Goal: Information Seeking & Learning: Learn about a topic

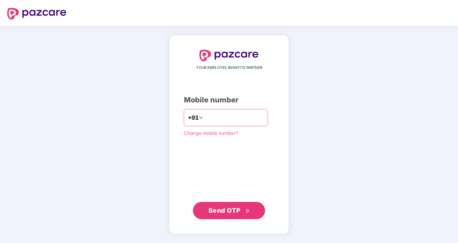
click at [235, 121] on input "number" at bounding box center [234, 118] width 59 height 12
type input "**********"
click at [225, 209] on span "Send OTP" at bounding box center [225, 211] width 32 height 8
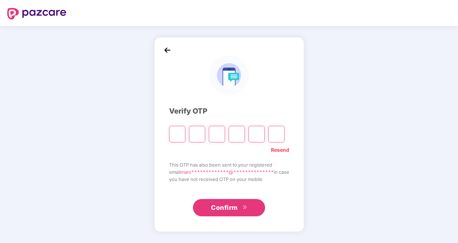
type input "*"
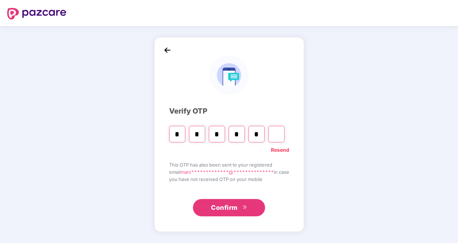
type input "*"
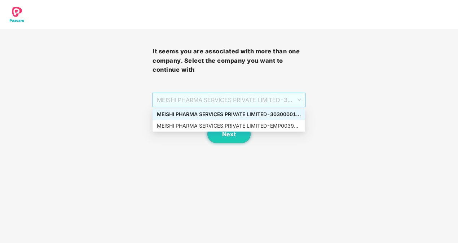
click at [301, 100] on span "MEISHI PHARMA SERVICES PRIVATE LIMITED - 303000013 - ADMIN" at bounding box center [229, 100] width 144 height 14
click at [273, 127] on div "MEISHI PHARMA SERVICES PRIVATE LIMITED - EMP0039 - ADMIN" at bounding box center [229, 126] width 144 height 8
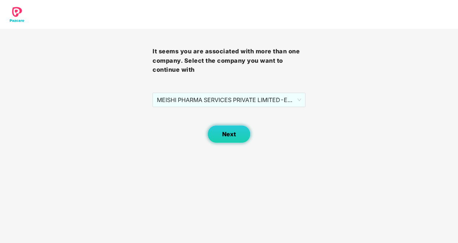
click at [241, 136] on button "Next" at bounding box center [228, 134] width 43 height 18
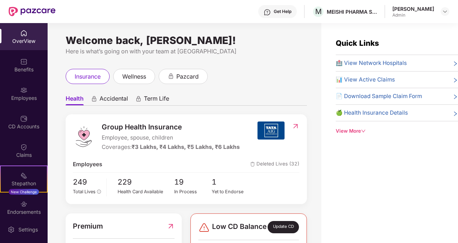
click at [443, 9] on img at bounding box center [445, 12] width 6 height 6
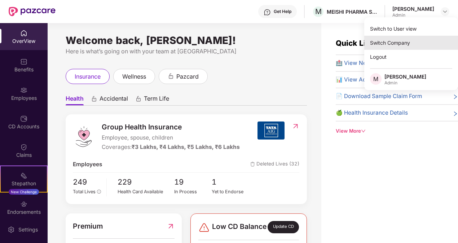
click at [398, 44] on div "Switch Company" at bounding box center [411, 43] width 94 height 14
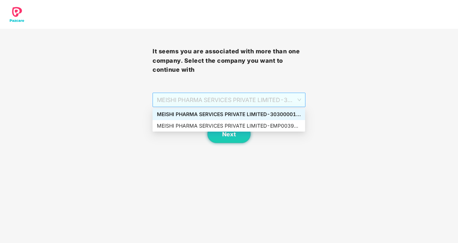
click at [298, 98] on span "MEISHI PHARMA SERVICES PRIVATE LIMITED - 303000013 - ADMIN" at bounding box center [229, 100] width 144 height 14
click at [271, 114] on div "MEISHI PHARMA SERVICES PRIVATE LIMITED - 303000013 - ADMIN" at bounding box center [229, 114] width 144 height 8
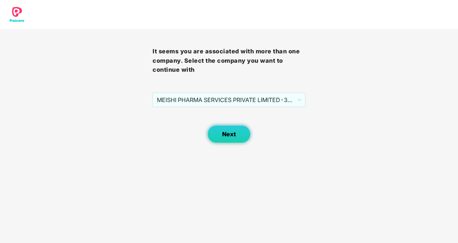
click at [241, 136] on button "Next" at bounding box center [228, 134] width 43 height 18
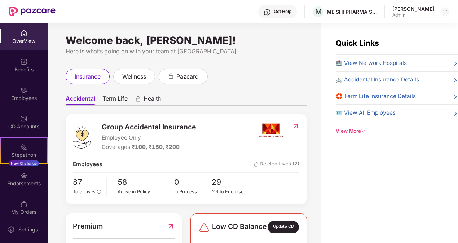
click at [289, 67] on div "Welcome back, [PERSON_NAME]! Here is what’s going on with your team at Pazcare …" at bounding box center [185, 137] width 274 height 229
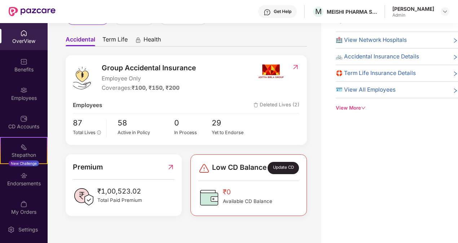
scroll to position [22, 0]
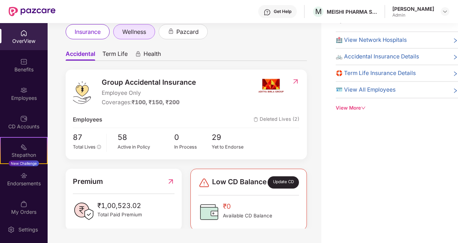
click at [125, 30] on span "wellness" at bounding box center [134, 31] width 24 height 9
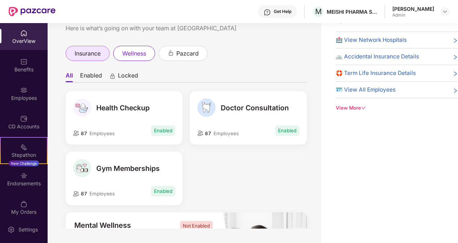
click at [89, 52] on span "insurance" at bounding box center [88, 53] width 26 height 9
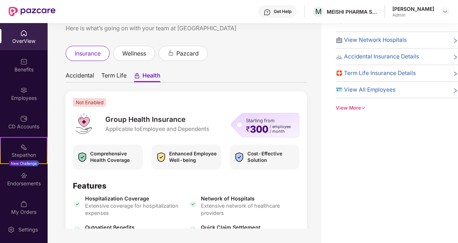
click at [92, 75] on span "Accidental" at bounding box center [80, 77] width 29 height 10
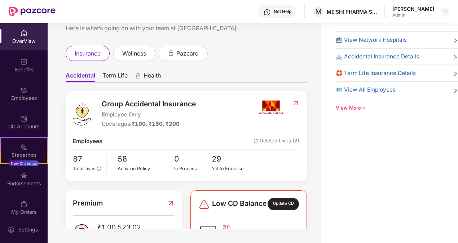
click at [114, 76] on span "Term Life" at bounding box center [114, 77] width 25 height 10
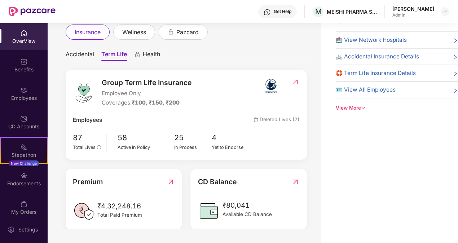
scroll to position [21, 0]
click at [80, 55] on span "Accidental" at bounding box center [80, 56] width 29 height 10
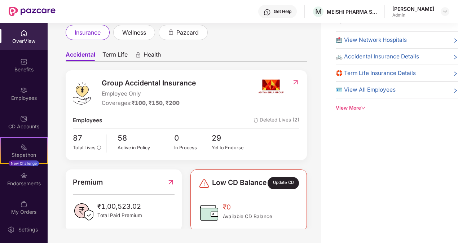
click at [315, 116] on div "Welcome back, [PERSON_NAME]! Here is what’s going on with your team at Pazcare …" at bounding box center [185, 114] width 274 height 229
click at [216, 51] on ul "Accidental Term Life Health" at bounding box center [186, 54] width 241 height 14
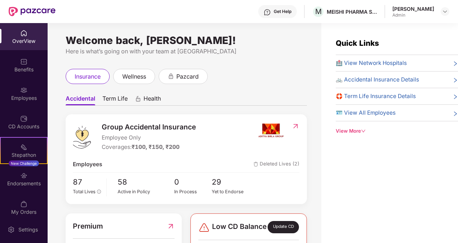
click at [119, 97] on span "Term Life" at bounding box center [114, 100] width 25 height 10
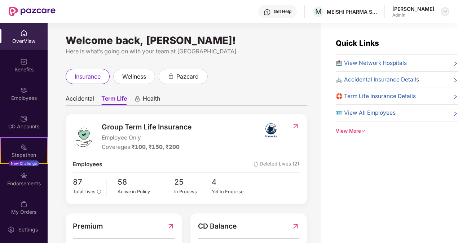
click at [443, 11] on img at bounding box center [445, 12] width 6 height 6
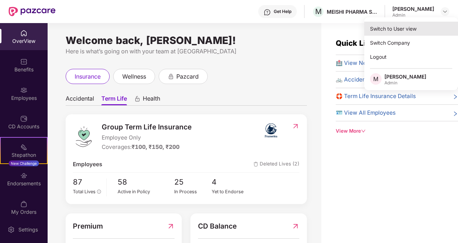
click at [406, 27] on div "Switch to User view" at bounding box center [411, 29] width 94 height 14
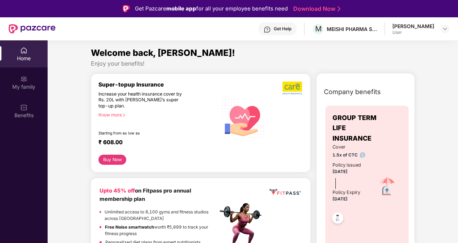
click at [115, 115] on div "Know more" at bounding box center [155, 114] width 115 height 5
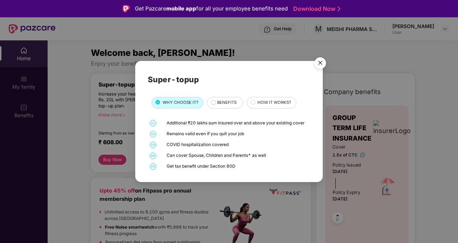
click at [218, 101] on span "BENEFITS" at bounding box center [226, 103] width 19 height 6
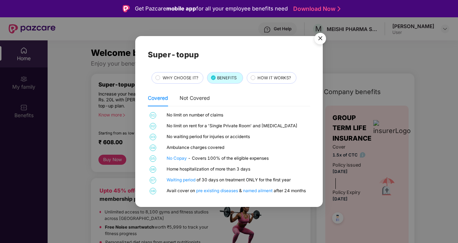
click at [253, 79] on circle at bounding box center [253, 77] width 4 height 4
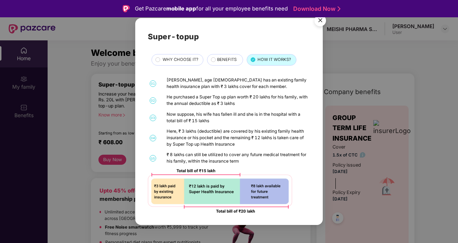
click at [215, 63] on div "BENEFITS" at bounding box center [227, 61] width 26 height 8
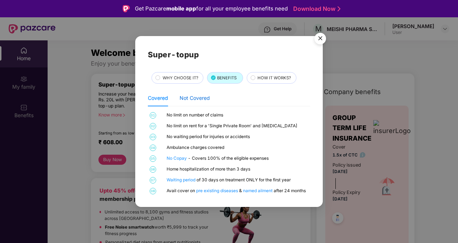
click at [201, 101] on div "Not Covered" at bounding box center [195, 98] width 30 height 8
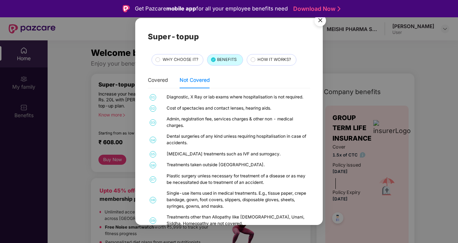
click at [275, 58] on span "HOW IT WORKS?" at bounding box center [275, 60] width 34 height 6
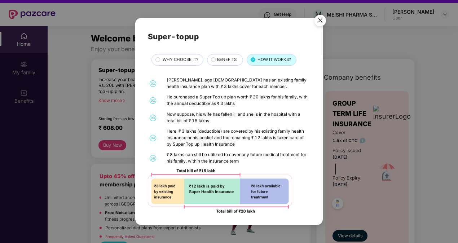
scroll to position [40, 0]
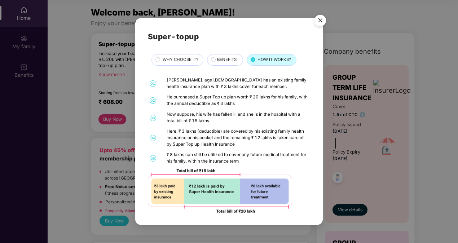
click at [324, 20] on img "Close" at bounding box center [320, 22] width 20 height 20
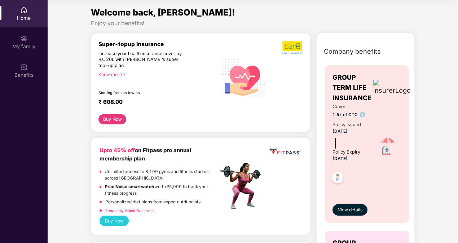
click at [333, 17] on div "Welcome back, [PERSON_NAME]!" at bounding box center [253, 13] width 324 height 14
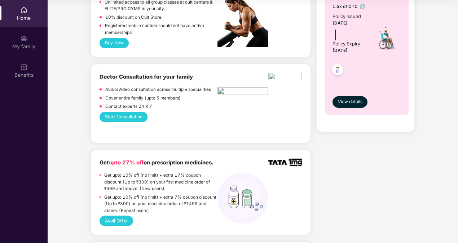
scroll to position [0, 0]
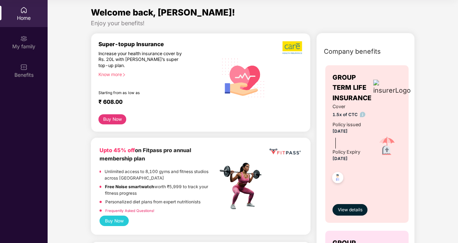
click at [425, 85] on div "Company benefits GROUP TERM LIFE INSURANCE Cover 1.5x of CTC Policy issued [DAT…" at bounding box center [366, 223] width 130 height 363
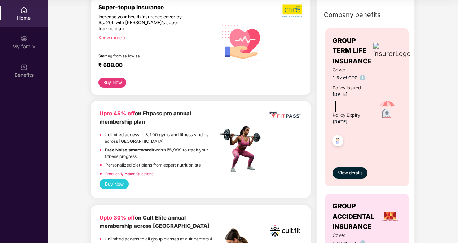
scroll to position [43, 0]
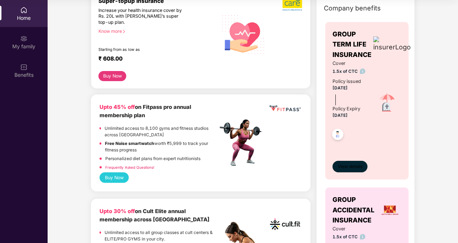
click at [350, 165] on span "View details" at bounding box center [350, 166] width 25 height 7
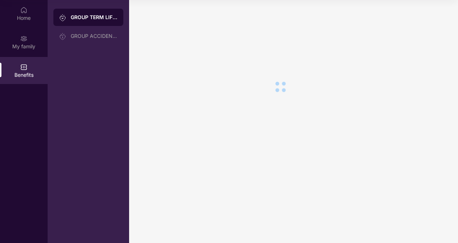
scroll to position [0, 0]
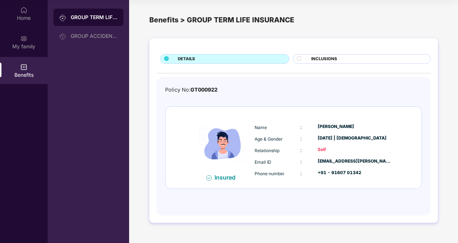
click at [355, 92] on div "Policy No: GT000922" at bounding box center [293, 90] width 257 height 8
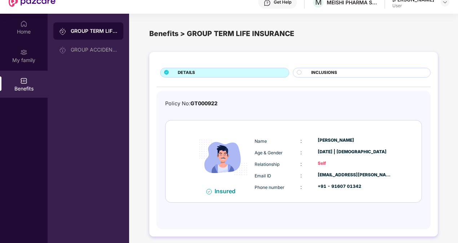
scroll to position [26, 0]
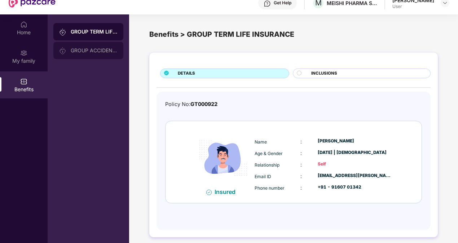
click at [73, 49] on div "GROUP ACCIDENTAL INSURANCE" at bounding box center [94, 51] width 47 height 6
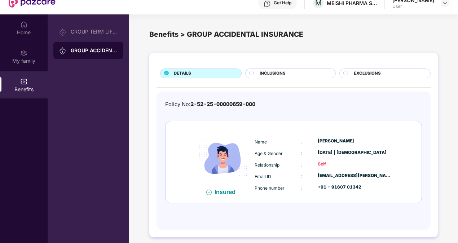
click at [263, 74] on span "INCLUSIONS" at bounding box center [273, 73] width 26 height 6
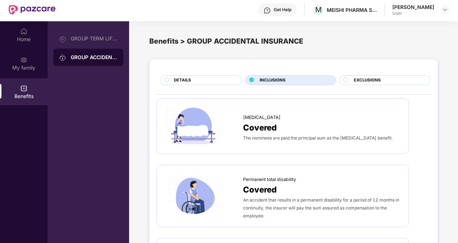
scroll to position [0, 0]
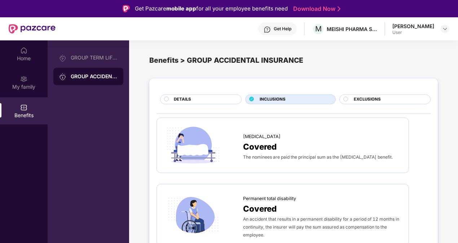
click at [350, 97] on div "EXCLUSIONS" at bounding box center [388, 100] width 76 height 8
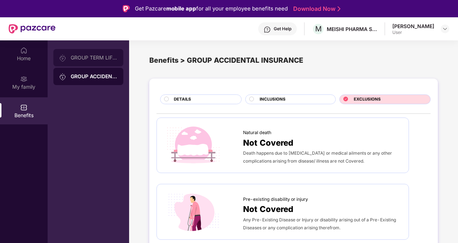
click at [85, 61] on div "GROUP TERM LIFE INSURANCE" at bounding box center [88, 57] width 70 height 17
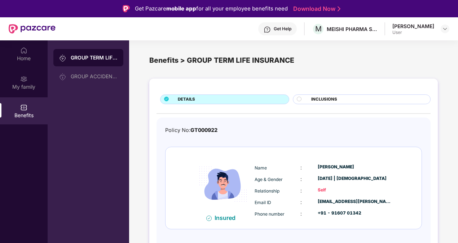
click at [301, 97] on circle at bounding box center [299, 99] width 4 height 4
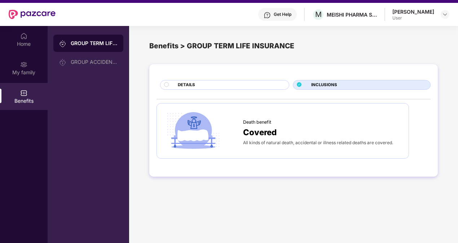
scroll to position [29, 0]
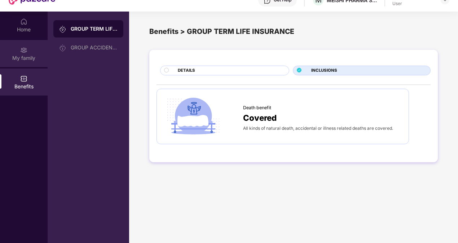
click at [20, 60] on div "My family" at bounding box center [24, 57] width 48 height 7
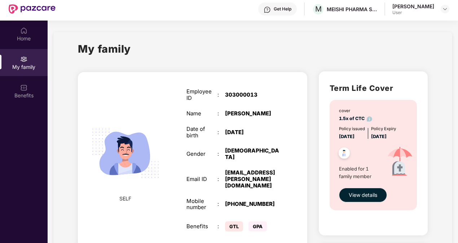
scroll to position [0, 0]
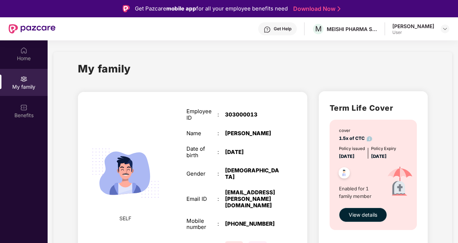
click at [20, 60] on div "Home" at bounding box center [24, 58] width 48 height 7
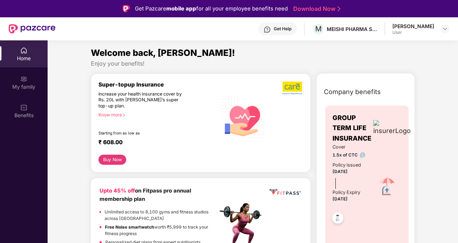
click at [114, 159] on button "Buy Now" at bounding box center [112, 160] width 28 height 10
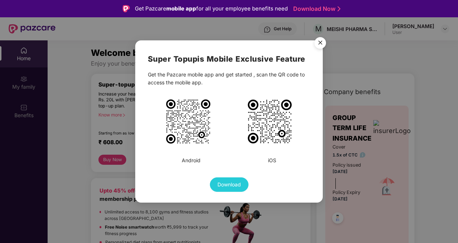
click at [325, 40] on img "Close" at bounding box center [320, 44] width 20 height 20
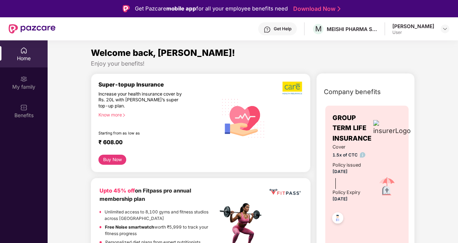
click at [405, 63] on div "Enjoy your benefits!" at bounding box center [253, 64] width 324 height 8
drag, startPoint x: 438, startPoint y: 31, endPoint x: 445, endPoint y: 30, distance: 7.4
click at [445, 30] on div "[PERSON_NAME] User" at bounding box center [421, 29] width 57 height 13
click at [445, 30] on img at bounding box center [445, 29] width 6 height 6
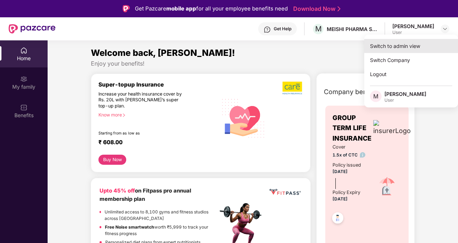
click at [404, 45] on div "Switch to admin view" at bounding box center [411, 46] width 94 height 14
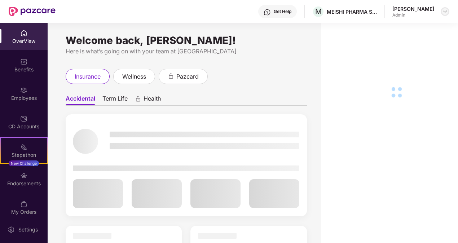
click at [442, 14] on div at bounding box center [445, 11] width 9 height 9
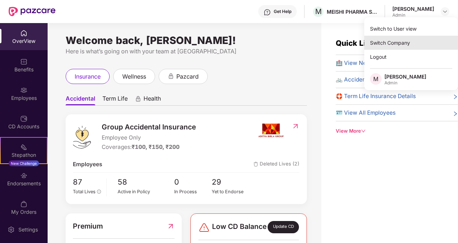
click at [400, 43] on div "Switch Company" at bounding box center [411, 43] width 94 height 14
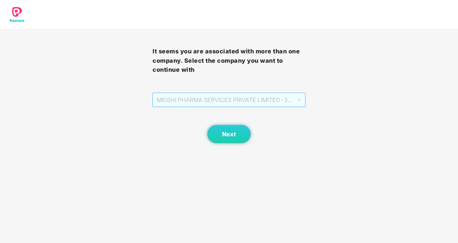
click at [296, 102] on span "MEISHI PHARMA SERVICES PRIVATE LIMITED - 303000013 - ADMIN" at bounding box center [229, 100] width 144 height 14
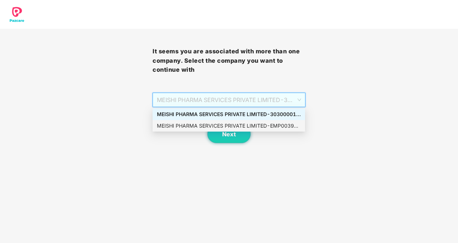
click at [275, 125] on div "MEISHI PHARMA SERVICES PRIVATE LIMITED - EMP0039 - ADMIN" at bounding box center [229, 126] width 144 height 8
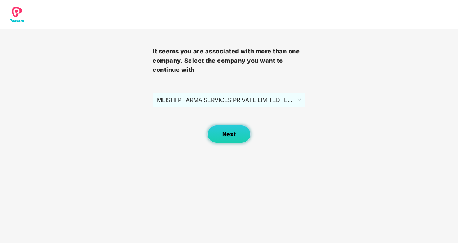
click at [237, 131] on button "Next" at bounding box center [228, 134] width 43 height 18
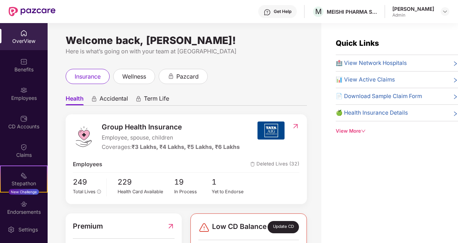
click at [292, 69] on div "insurance wellness pazcard" at bounding box center [186, 76] width 241 height 15
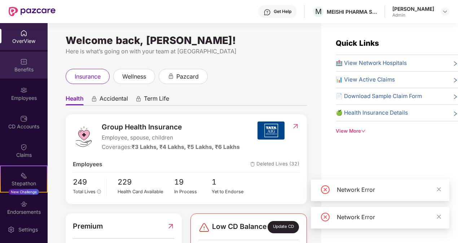
click at [27, 70] on div "Benefits" at bounding box center [24, 69] width 48 height 7
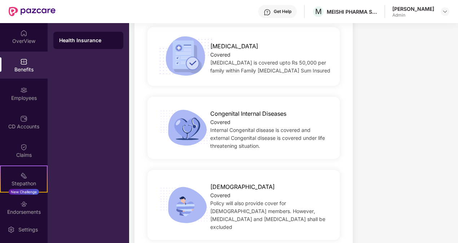
scroll to position [1644, 0]
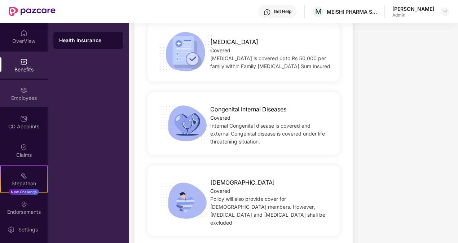
click at [29, 97] on div "Employees" at bounding box center [24, 98] width 48 height 7
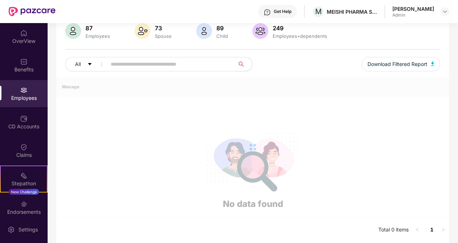
scroll to position [198, 0]
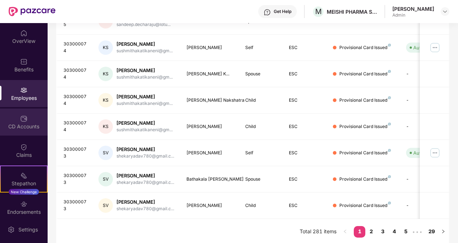
click at [22, 125] on div "CD Accounts" at bounding box center [24, 126] width 48 height 7
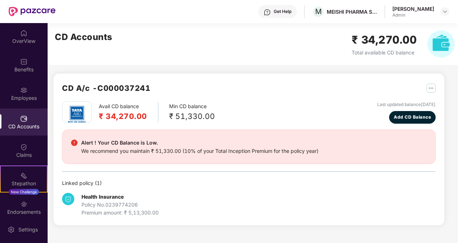
scroll to position [0, 0]
click at [25, 150] on img at bounding box center [23, 147] width 7 height 7
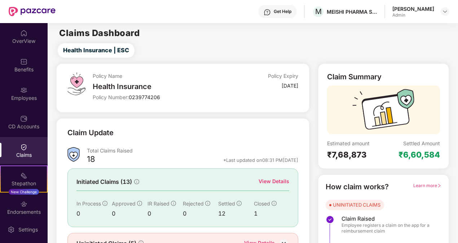
click at [174, 133] on div "Claim Update" at bounding box center [182, 137] width 231 height 20
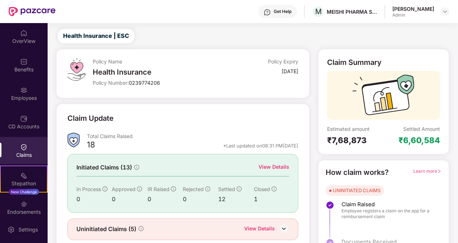
scroll to position [39, 0]
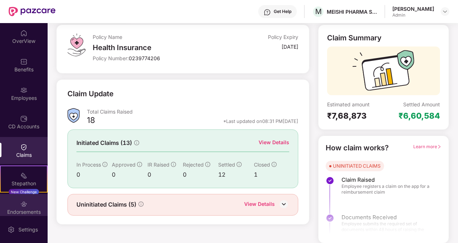
click at [22, 205] on img at bounding box center [23, 204] width 7 height 7
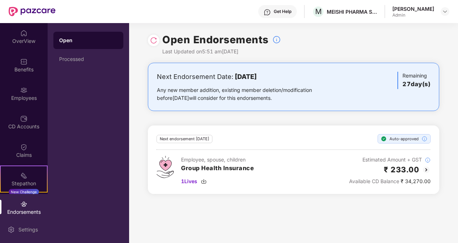
click at [22, 227] on div "Settings" at bounding box center [28, 229] width 24 height 7
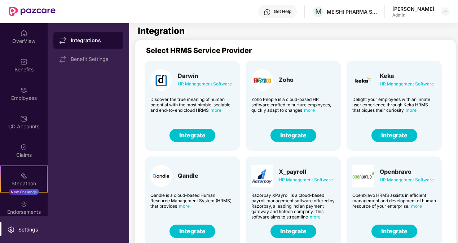
click at [95, 110] on div "Integrations Benefit Settings" at bounding box center [89, 133] width 82 height 220
click at [412, 109] on span "more" at bounding box center [411, 110] width 11 height 5
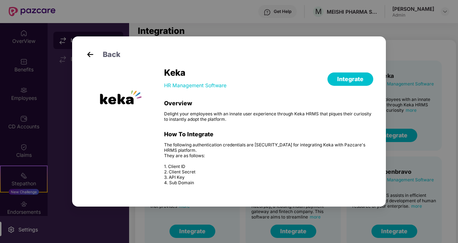
click at [88, 54] on img at bounding box center [90, 54] width 11 height 11
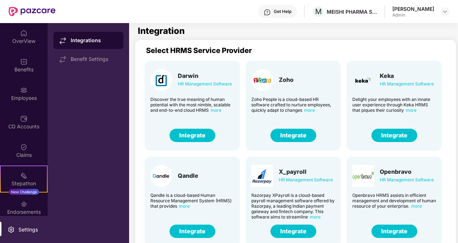
click at [119, 102] on div "Integrations Benefit Settings" at bounding box center [89, 133] width 82 height 220
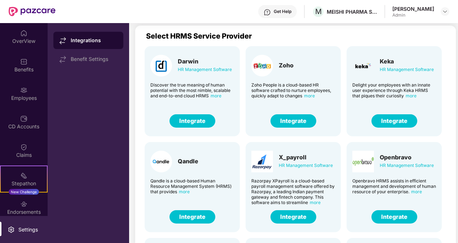
scroll to position [23, 0]
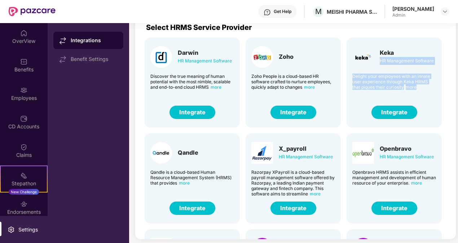
drag, startPoint x: 454, startPoint y: 44, endPoint x: 460, endPoint y: 89, distance: 45.1
click at [458, 89] on html "Get Help M MEISHI PHARMA SERVICES PRIVATE LIMITED Mani Kumar Bathula Admin Over…" at bounding box center [229, 121] width 458 height 243
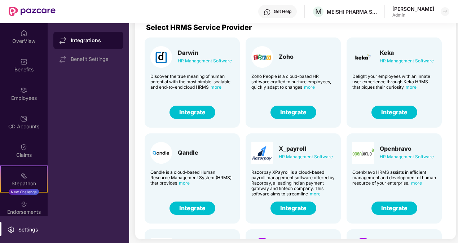
click at [454, 189] on div "Select HRMS Service Provider Darwin HR Management Software Discover the true me…" at bounding box center [295, 128] width 321 height 223
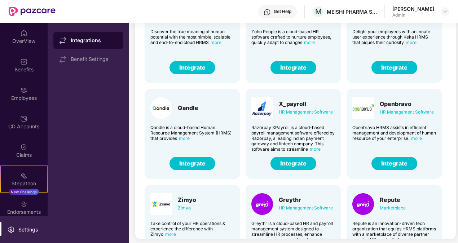
scroll to position [0, 0]
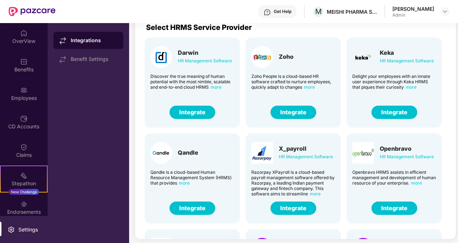
click at [311, 88] on span "more" at bounding box center [309, 86] width 11 height 5
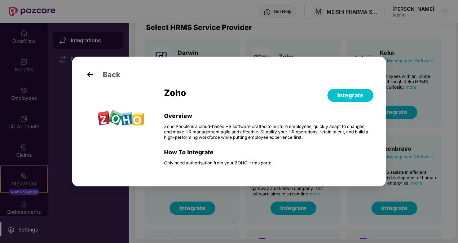
click at [86, 74] on img at bounding box center [90, 74] width 11 height 11
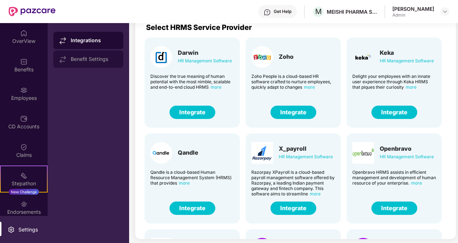
click at [84, 57] on div "Benefit Settings" at bounding box center [94, 59] width 47 height 6
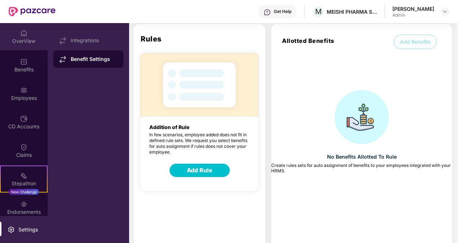
click at [27, 35] on div "OverView" at bounding box center [24, 36] width 48 height 27
